Goal: Task Accomplishment & Management: Manage account settings

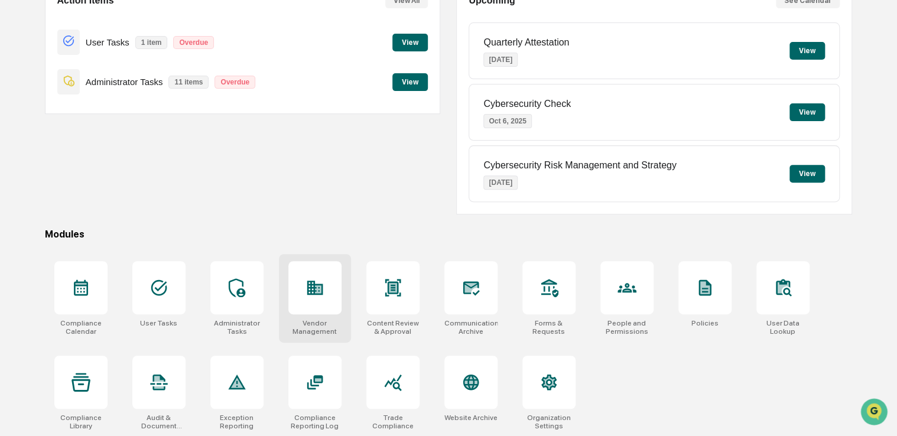
click at [322, 295] on div at bounding box center [314, 287] width 53 height 53
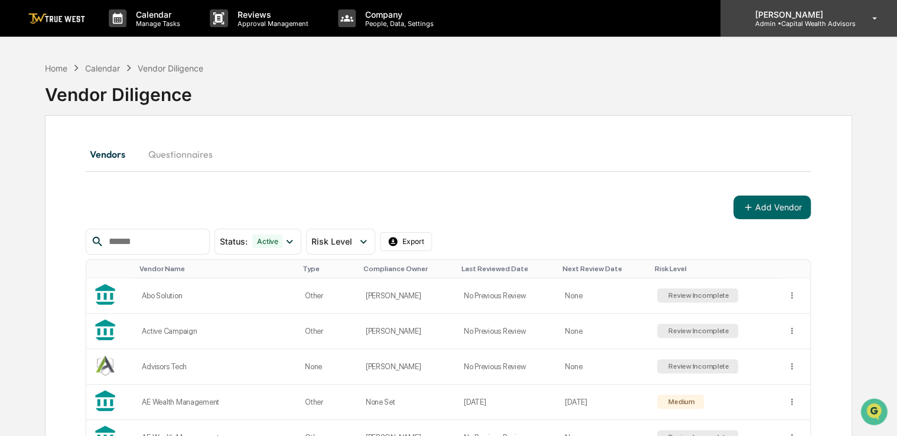
click at [843, 14] on p "[PERSON_NAME]" at bounding box center [800, 14] width 110 height 10
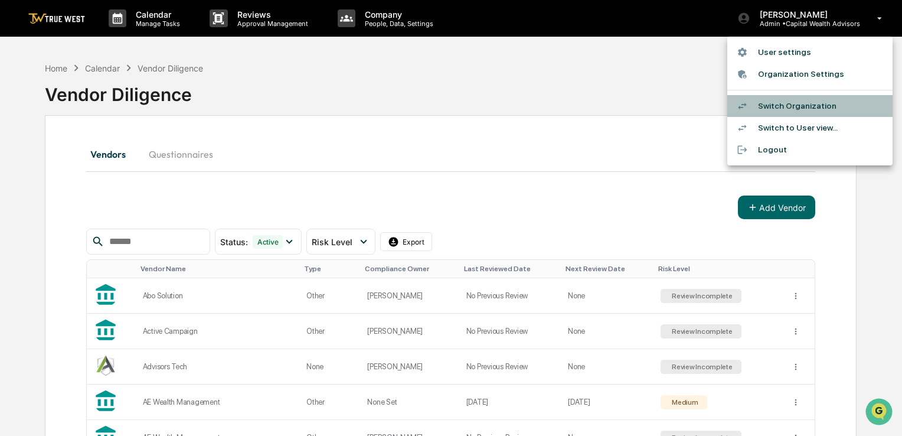
click at [780, 98] on li "Switch Organization" at bounding box center [810, 106] width 165 height 22
